Goal: Find specific page/section: Find specific page/section

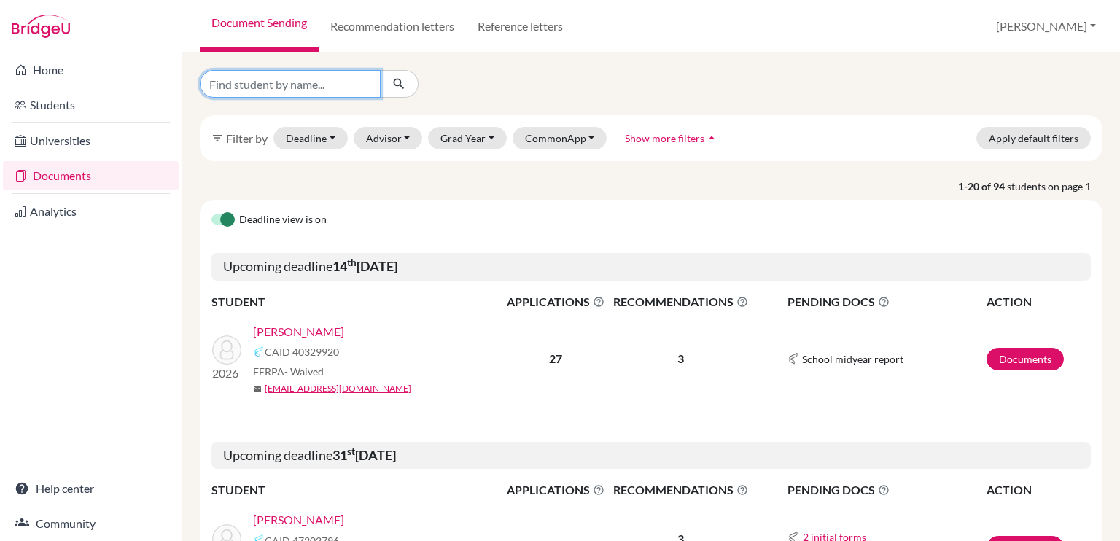
click at [289, 84] on input "Find student by name..." at bounding box center [290, 84] width 181 height 28
type input "max"
click button "submit" at bounding box center [399, 84] width 39 height 28
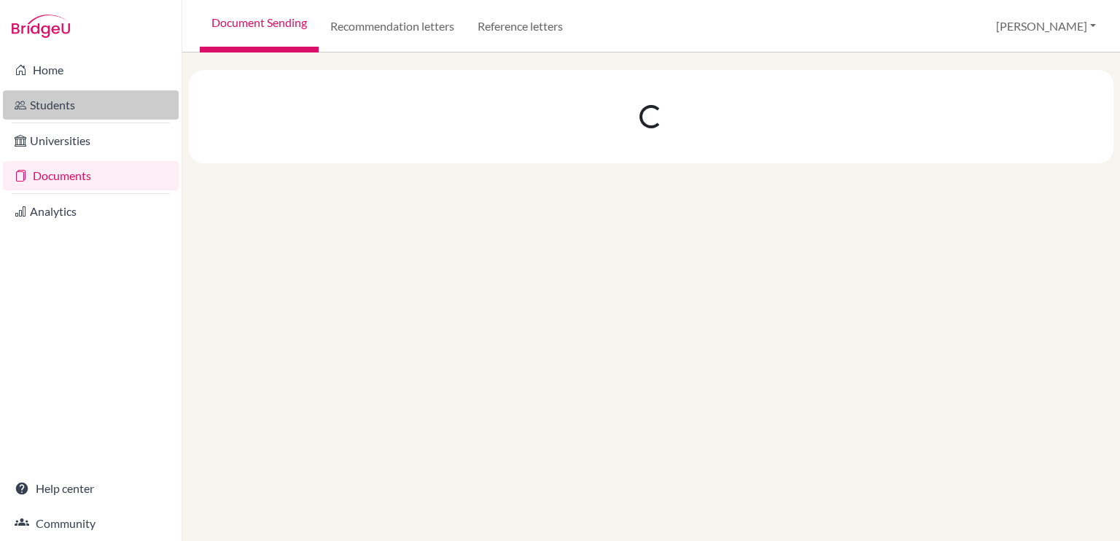
click at [101, 99] on link "Students" at bounding box center [91, 104] width 176 height 29
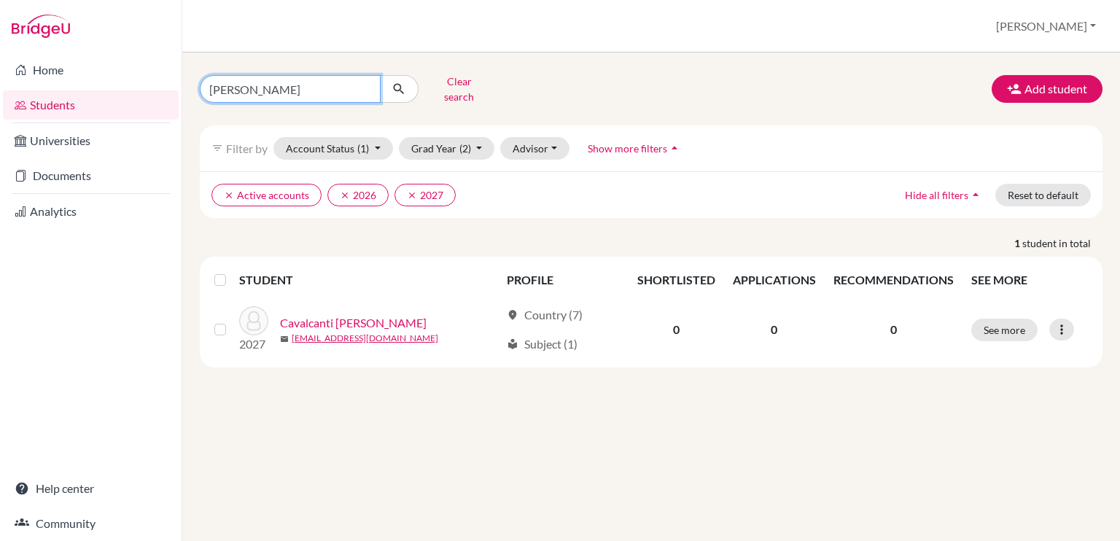
click at [346, 79] on input "gustavo" at bounding box center [290, 89] width 181 height 28
type input "max"
click button "submit" at bounding box center [399, 89] width 39 height 28
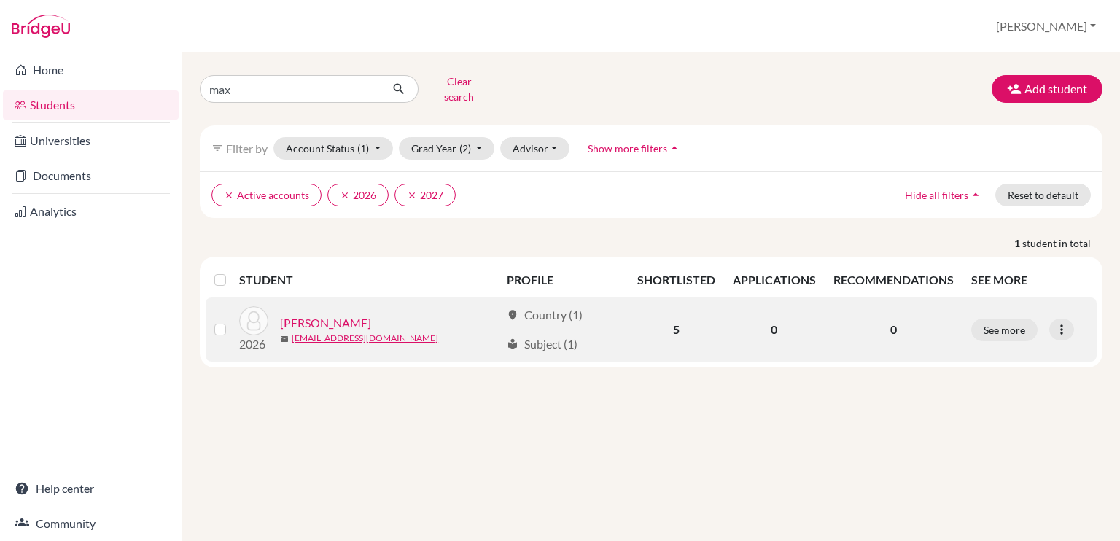
click at [331, 314] on link "[PERSON_NAME]" at bounding box center [325, 322] width 91 height 17
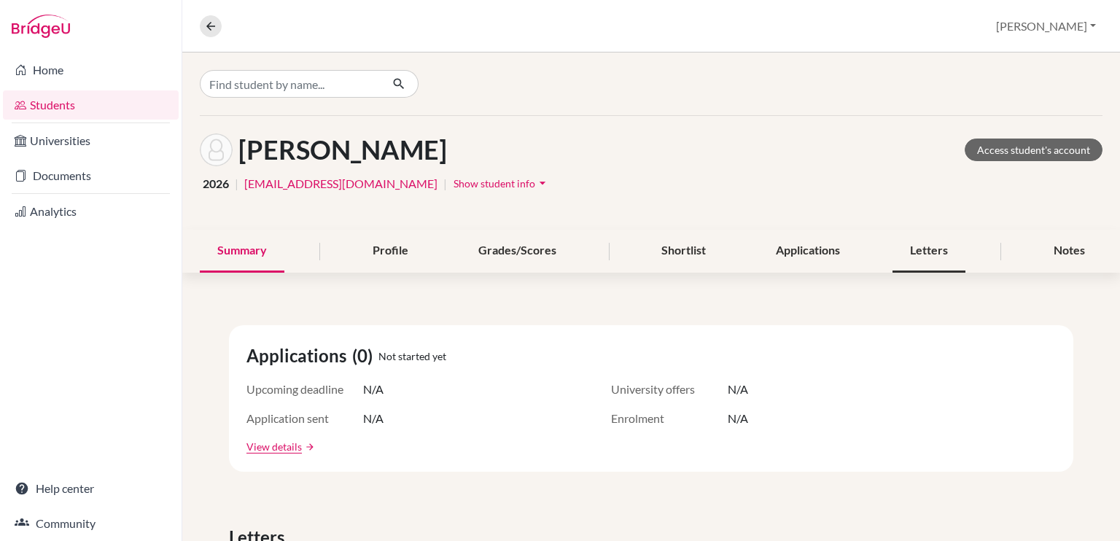
click at [892, 259] on div "Letters" at bounding box center [928, 251] width 73 height 43
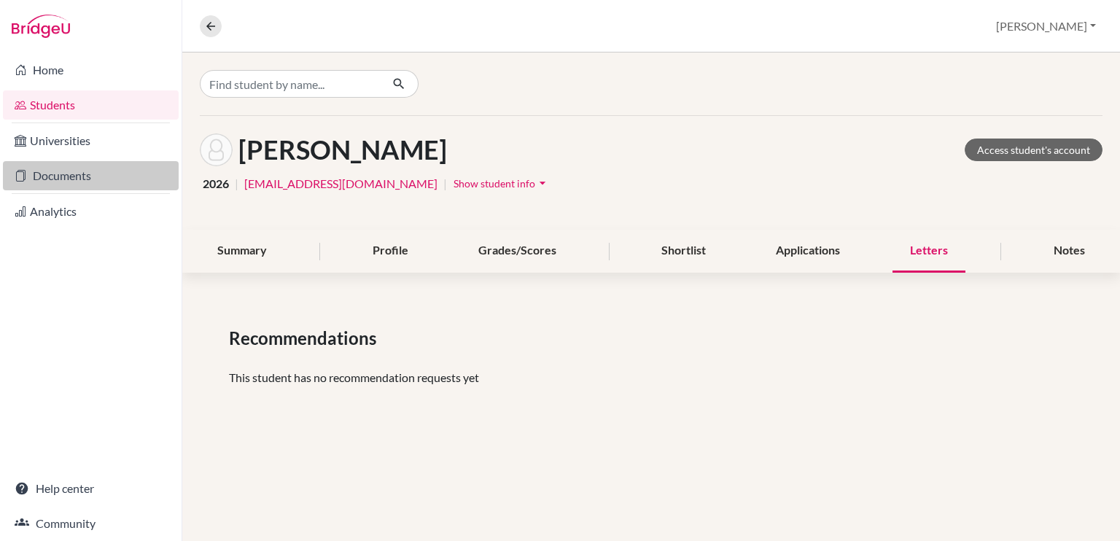
click at [117, 184] on link "Documents" at bounding box center [91, 175] width 176 height 29
click at [67, 179] on link "Documents" at bounding box center [91, 175] width 176 height 29
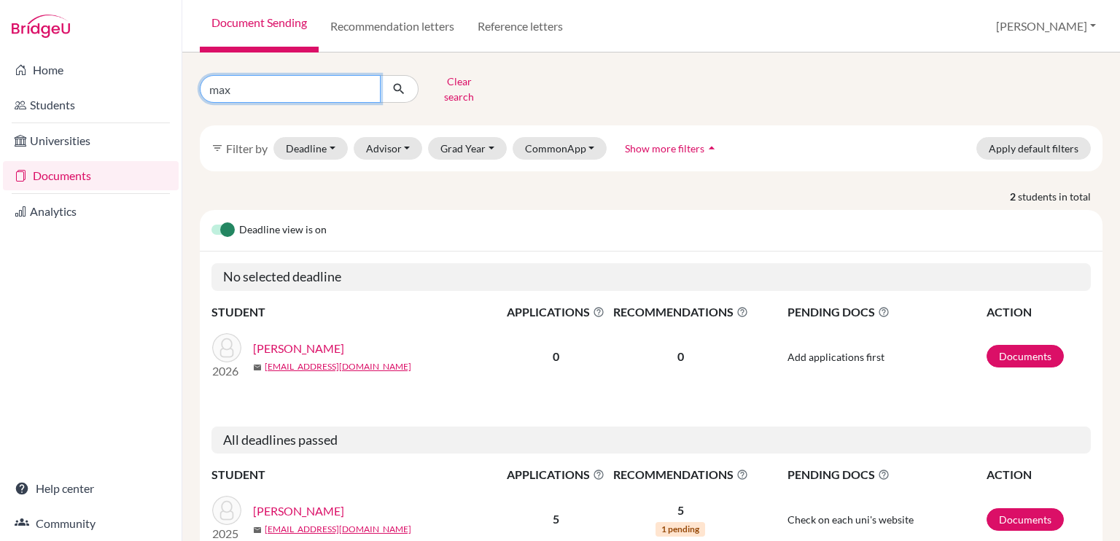
click at [364, 85] on input "max" at bounding box center [290, 89] width 181 height 28
click at [380, 75] on button "submit" at bounding box center [399, 89] width 39 height 28
click at [64, 175] on link "Documents" at bounding box center [91, 175] width 176 height 29
click at [367, 76] on input "max" at bounding box center [290, 89] width 181 height 28
click at [450, 85] on button "Clear search" at bounding box center [458, 89] width 81 height 38
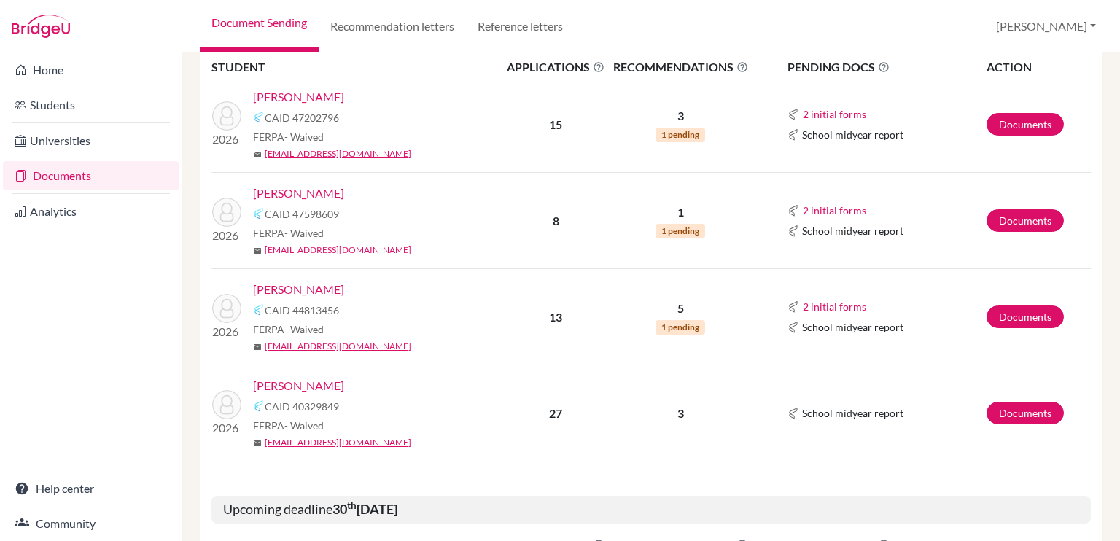
scroll to position [423, 0]
click at [325, 286] on link "[PERSON_NAME]" at bounding box center [298, 289] width 91 height 17
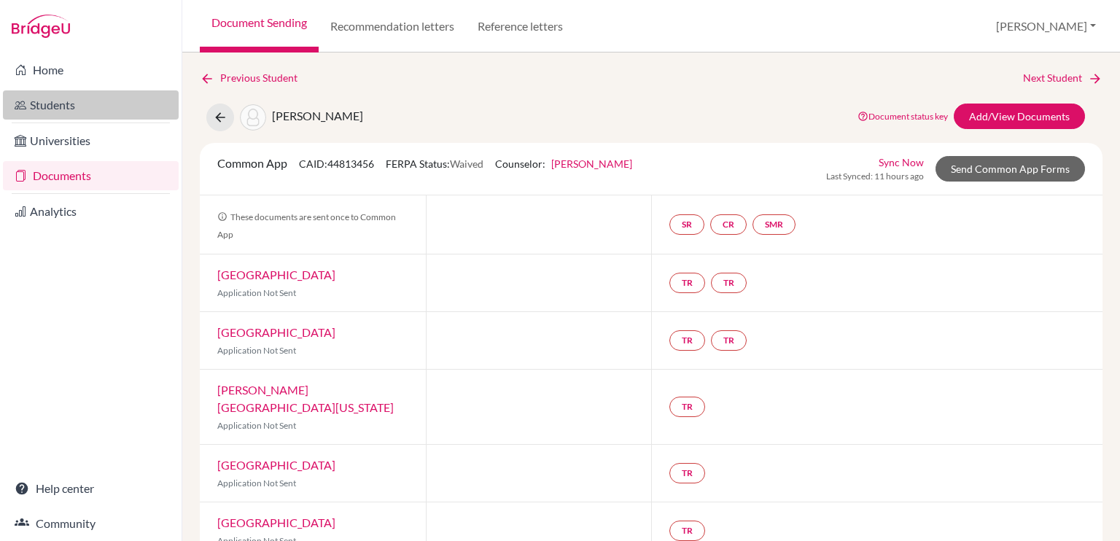
click at [77, 103] on link "Students" at bounding box center [91, 104] width 176 height 29
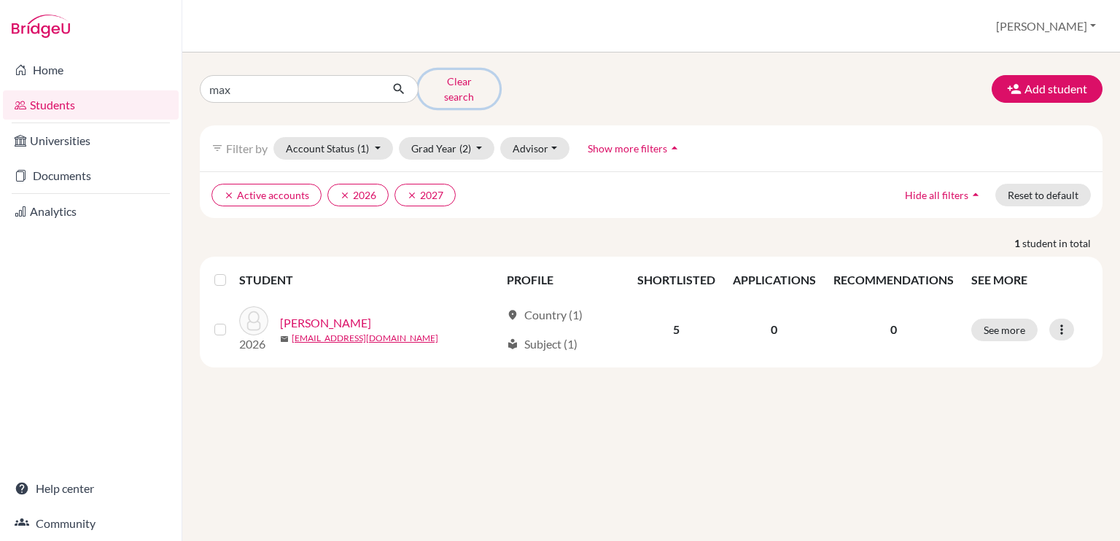
click at [472, 75] on button "Clear search" at bounding box center [458, 89] width 81 height 38
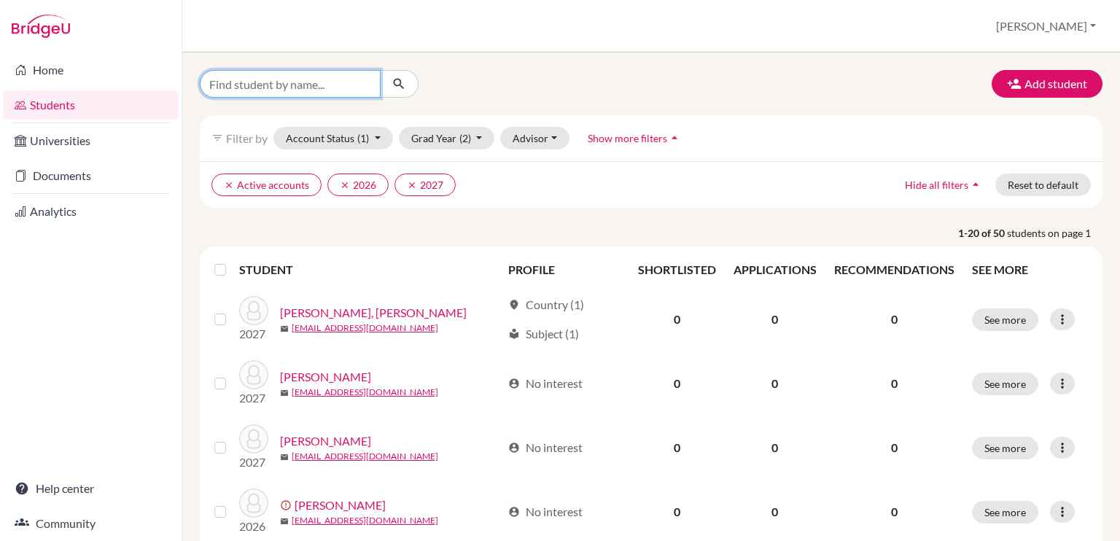
click at [321, 86] on input "Find student by name..." at bounding box center [290, 84] width 181 height 28
type input "fabiana"
click button "submit" at bounding box center [399, 84] width 39 height 28
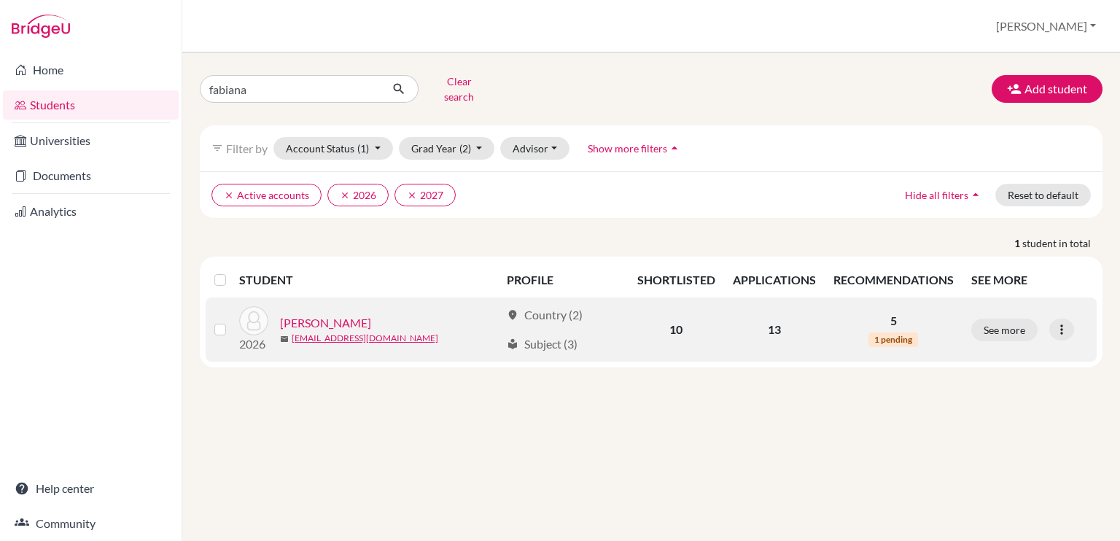
click at [347, 314] on link "[PERSON_NAME]" at bounding box center [325, 322] width 91 height 17
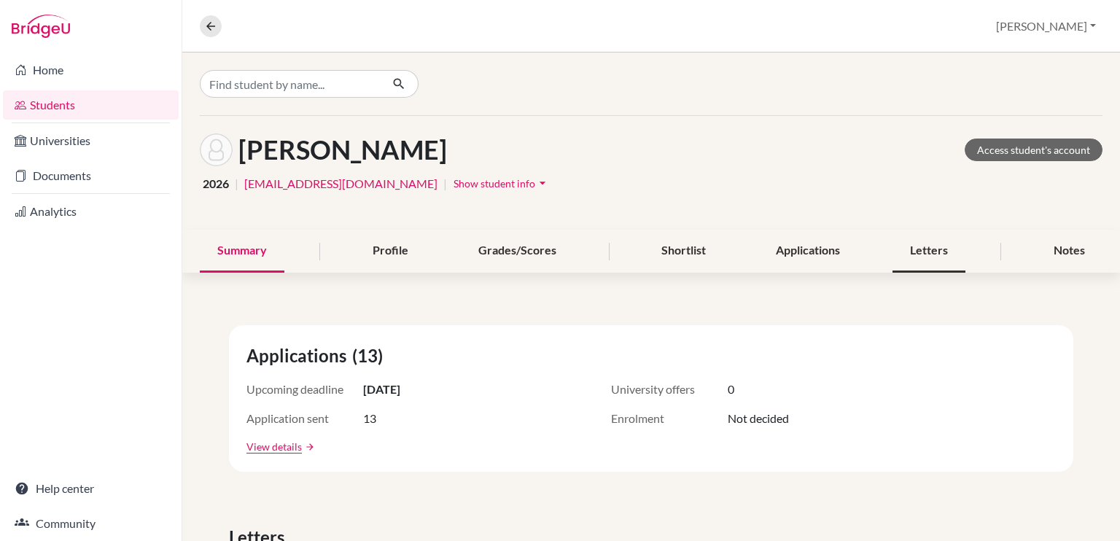
click at [913, 261] on div "Letters" at bounding box center [928, 251] width 73 height 43
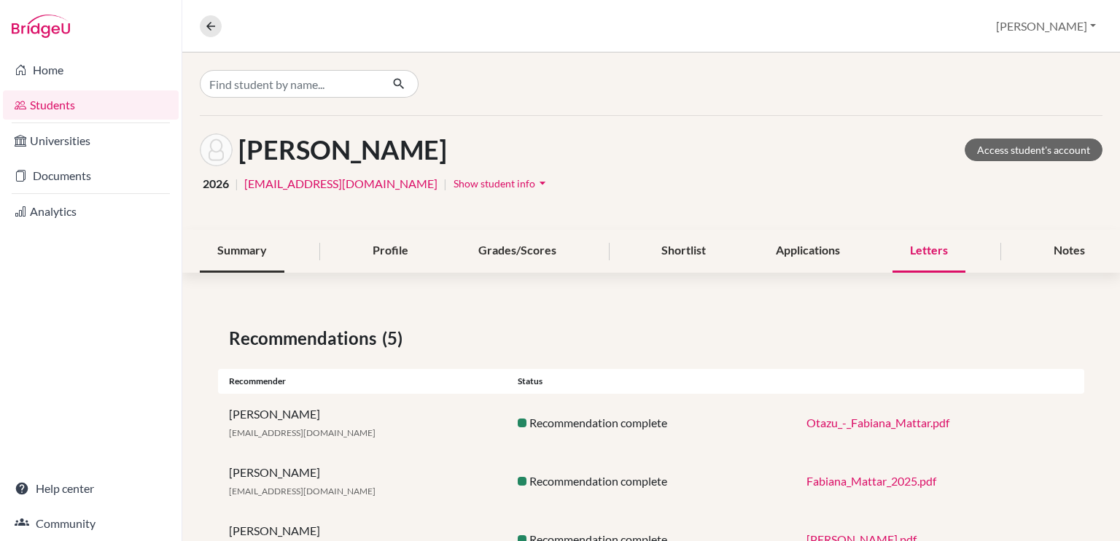
click at [253, 258] on div "Summary" at bounding box center [242, 251] width 85 height 43
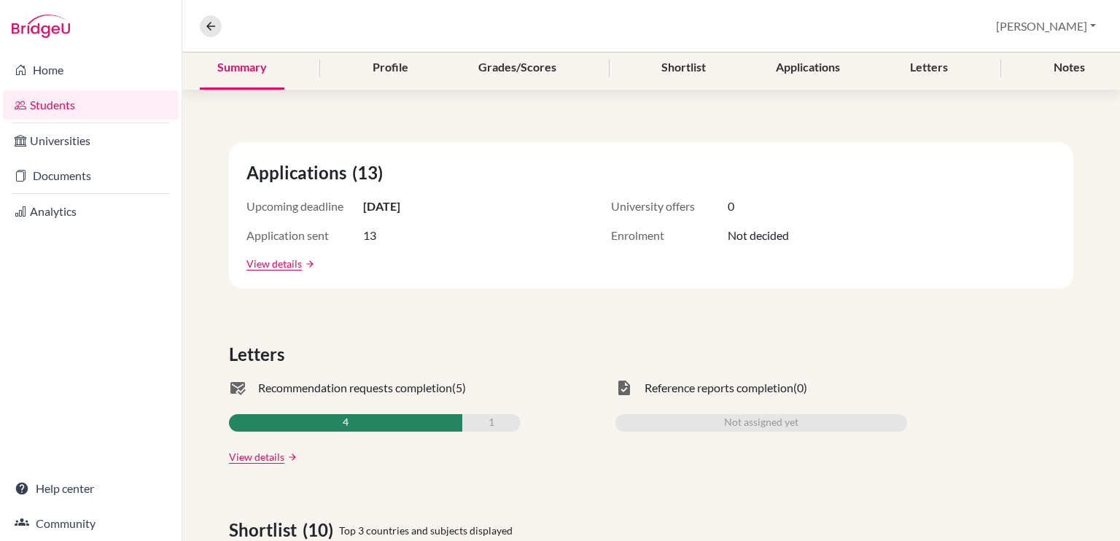
scroll to position [166, 0]
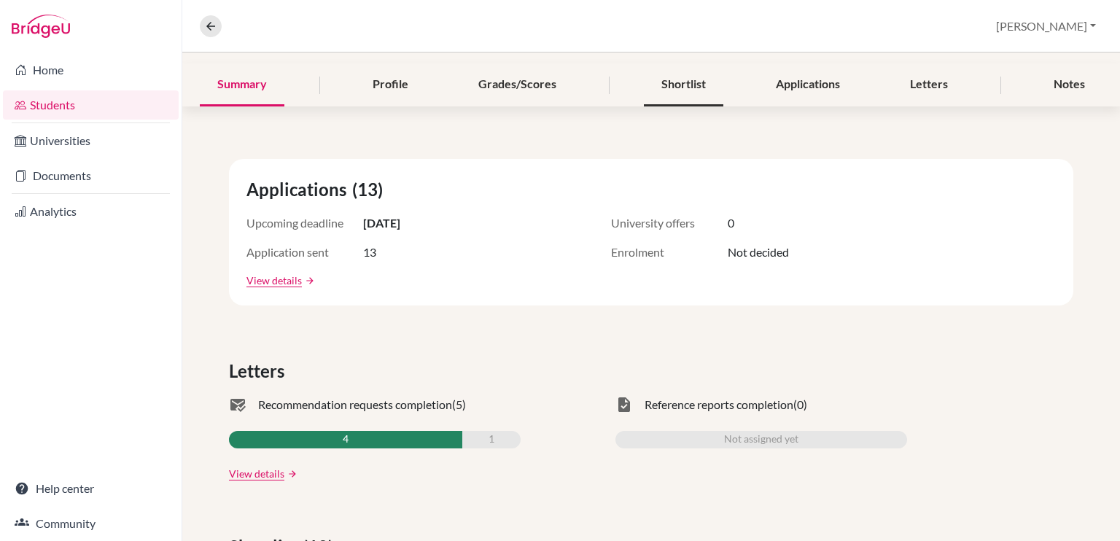
click at [661, 84] on div "Shortlist" at bounding box center [683, 84] width 79 height 43
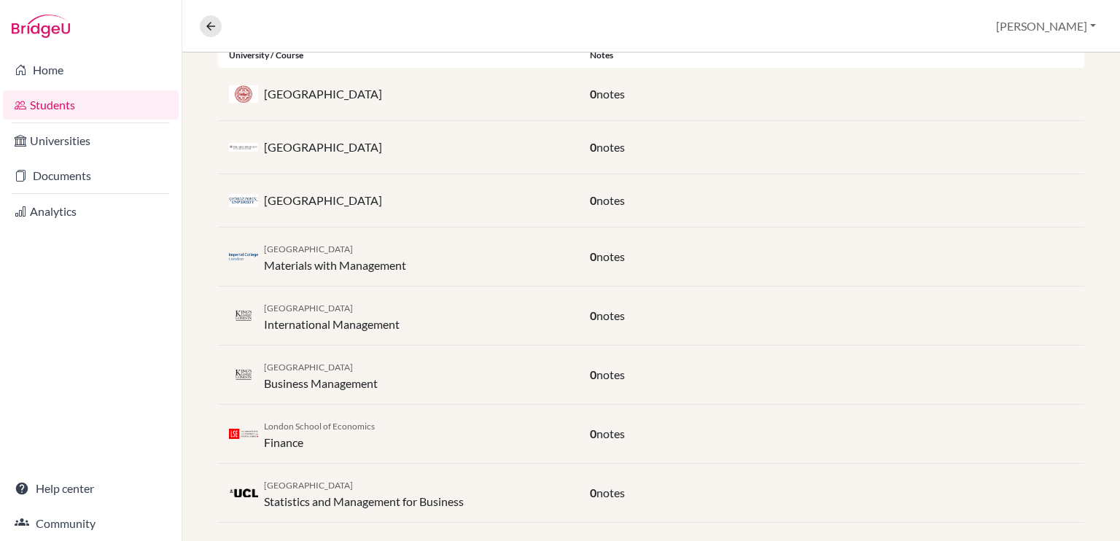
scroll to position [324, 0]
click at [91, 340] on div "Home Students Universities Documents Analytics Help center Community" at bounding box center [91, 296] width 182 height 488
